Goal: Find contact information: Obtain details needed to contact an individual or organization

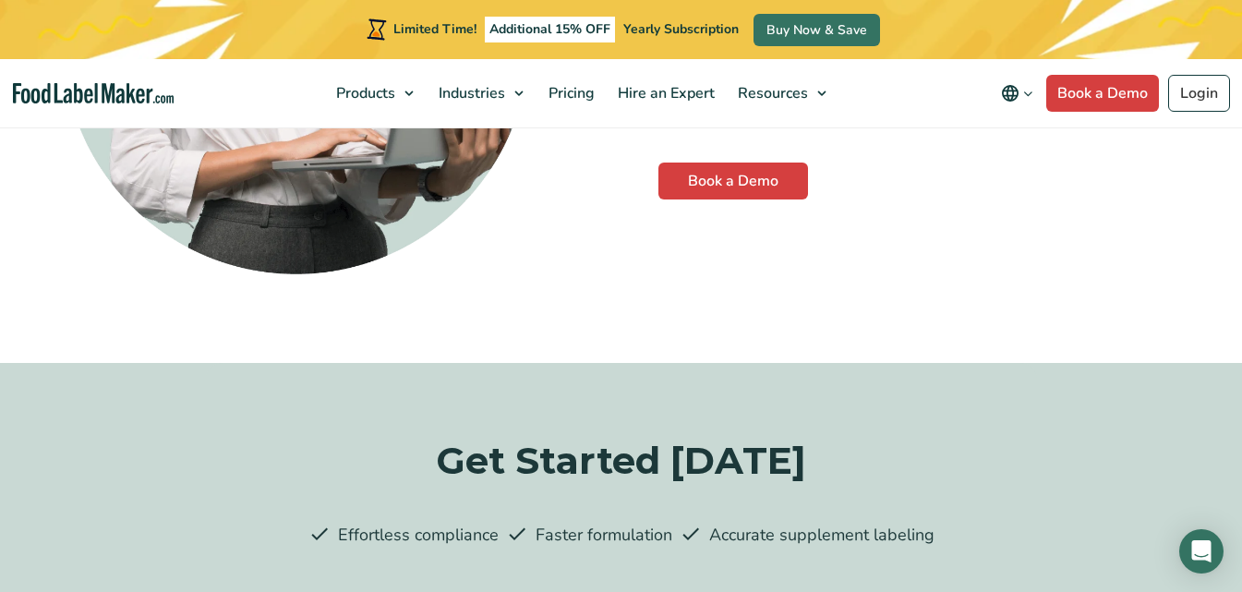
scroll to position [5065, 0]
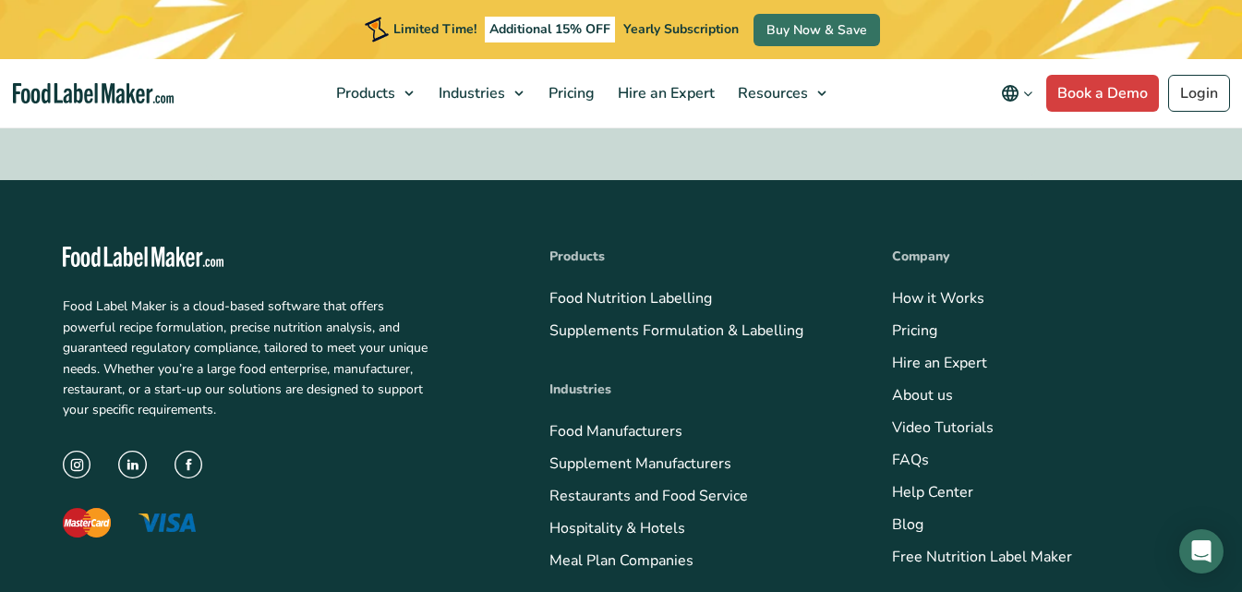
click at [501, 126] on header "Limited Time! Additional 15% OFF Yearly Subscription Buy Now & Save Products Fo…" at bounding box center [621, 64] width 1242 height 128
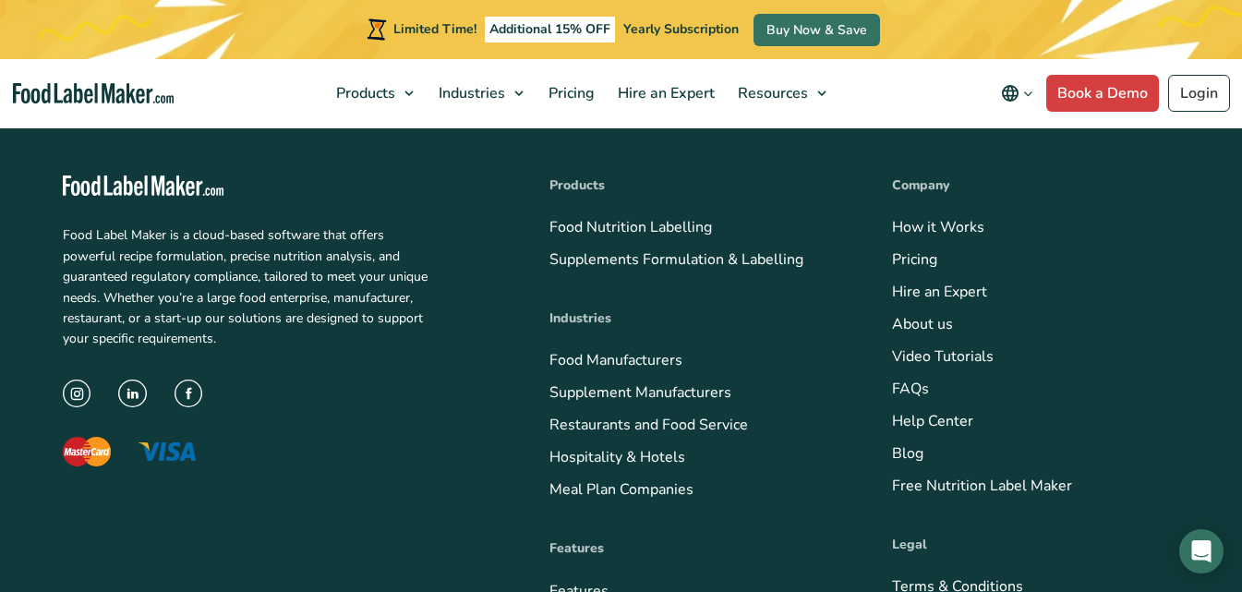
scroll to position [5222, 0]
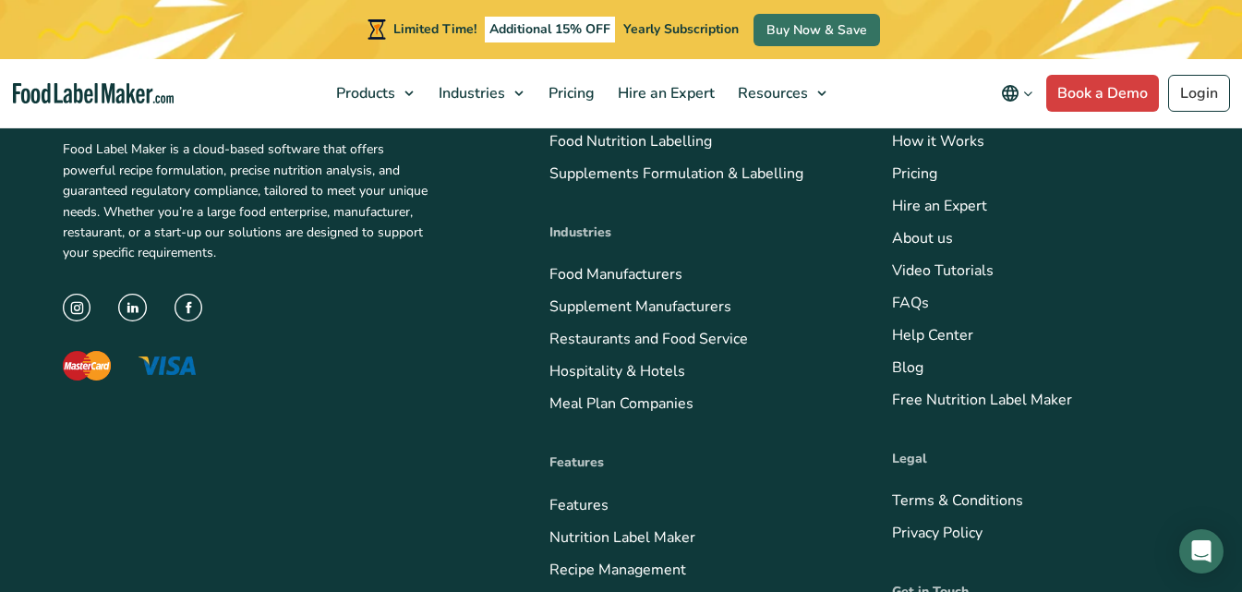
click at [718, 48] on div "Limited Time! Additional 15% OFF Yearly Subscription Buy Now & Save" at bounding box center [621, 29] width 518 height 59
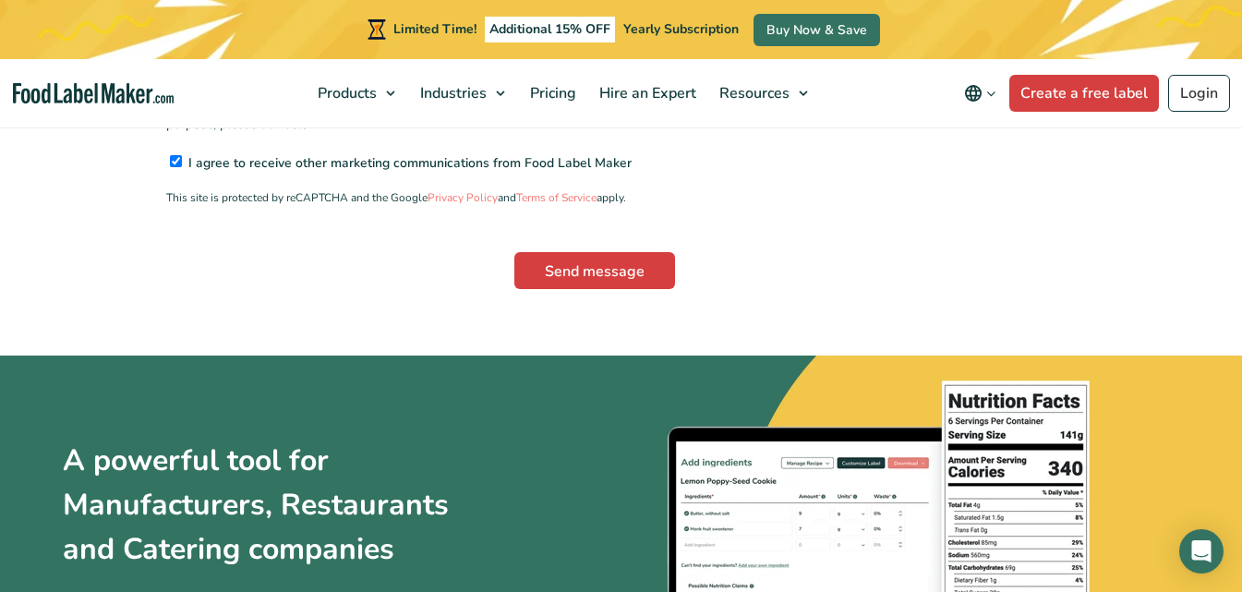
scroll to position [1008, 0]
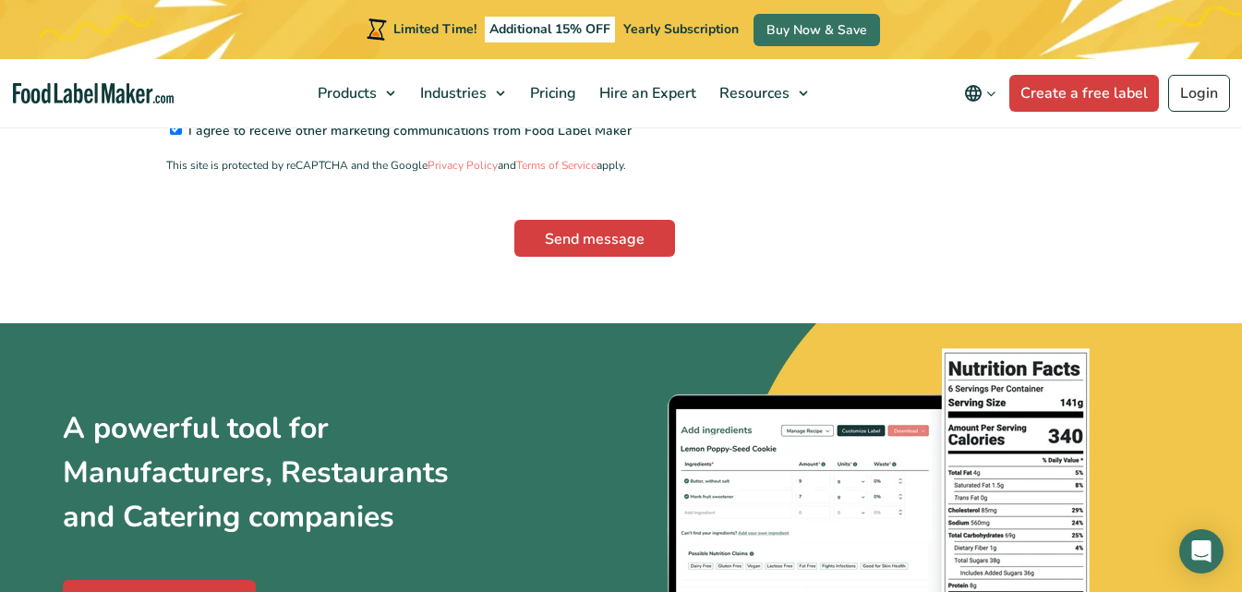
click at [170, 123] on input"] "I agree to receive other marketing communications from Food Label Maker" at bounding box center [176, 129] width 12 height 12
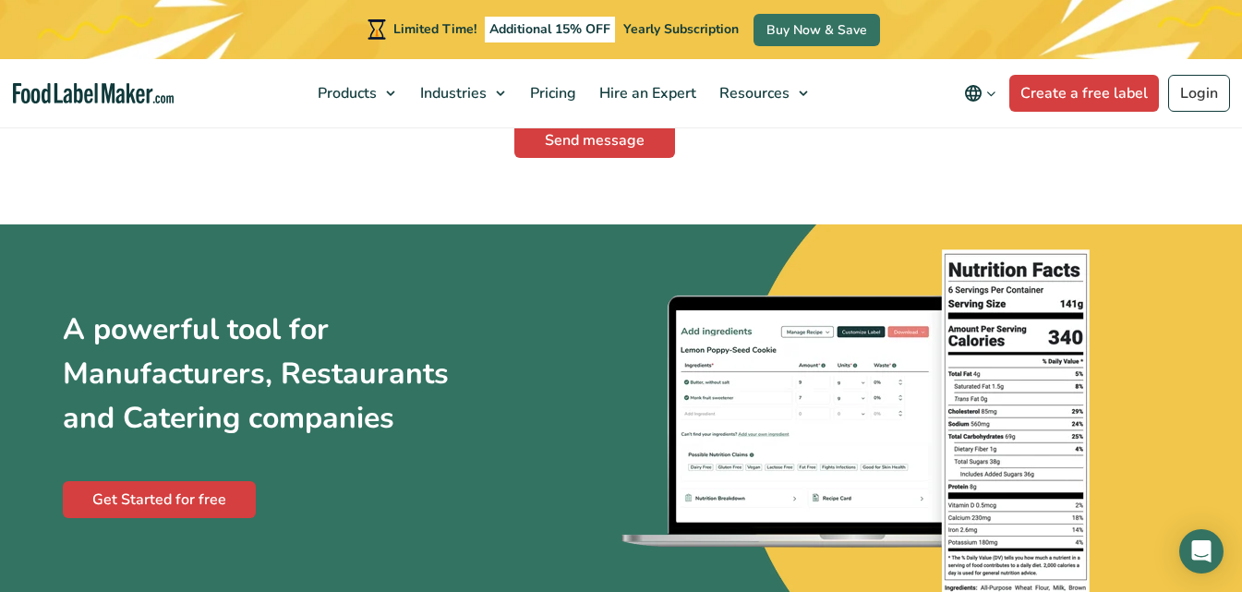
scroll to position [1155, 0]
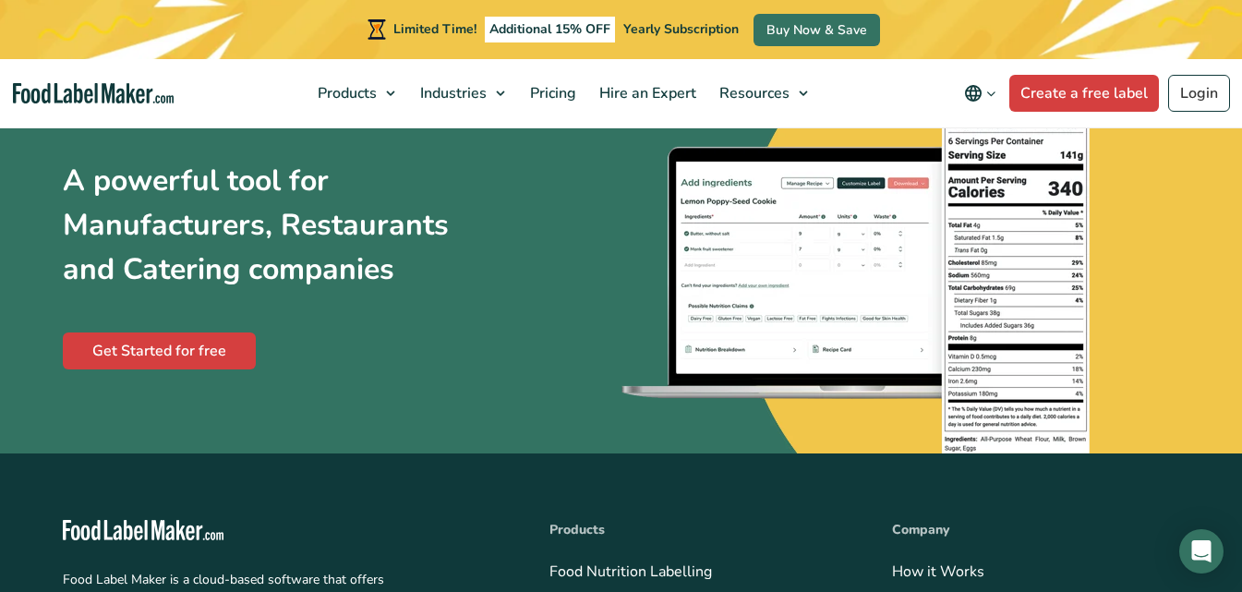
scroll to position [1355, 0]
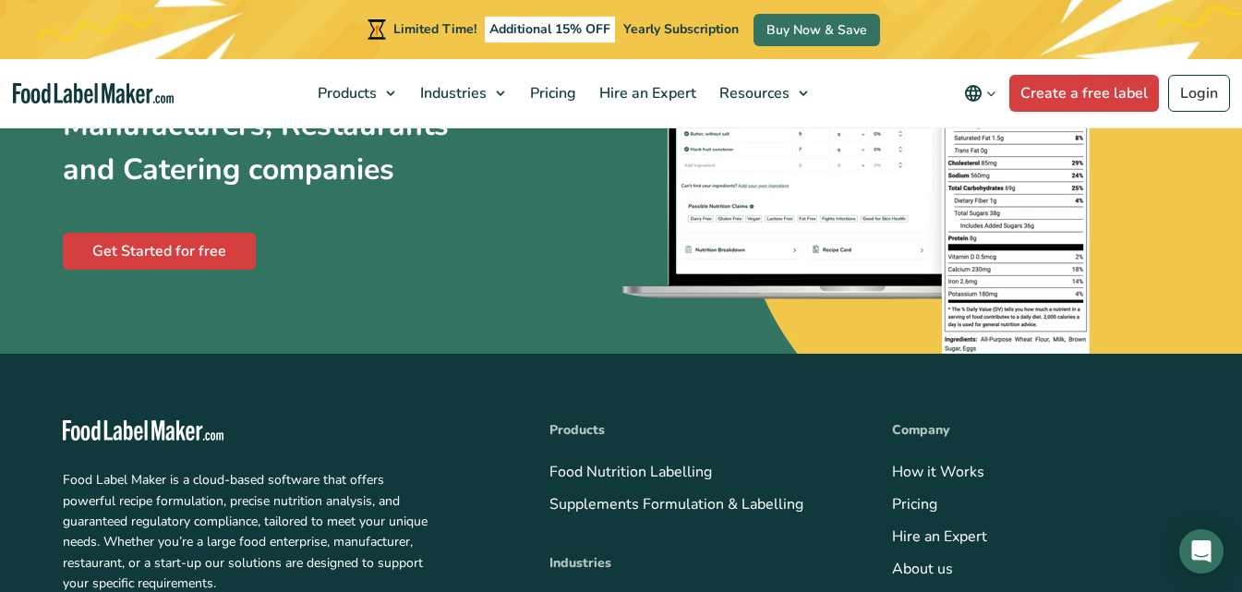
checkbox input"] "false"
